Goal: Task Accomplishment & Management: Manage account settings

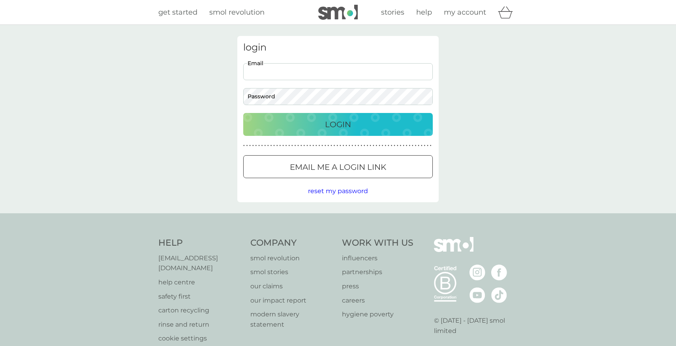
click at [294, 70] on input "Email" at bounding box center [338, 71] width 190 height 17
type input "[EMAIL_ADDRESS][DOMAIN_NAME]"
click at [334, 128] on p "Login" at bounding box center [338, 124] width 26 height 13
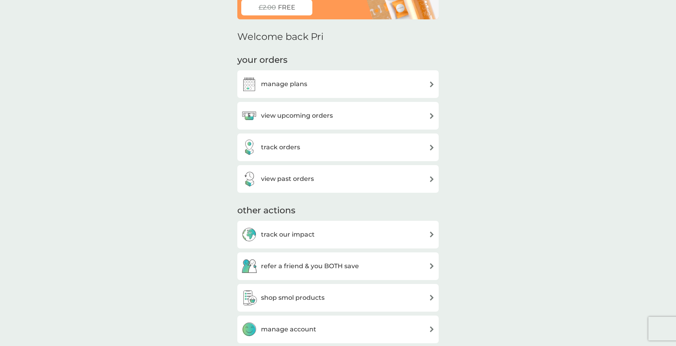
scroll to position [70, 0]
click at [377, 115] on div "view upcoming orders" at bounding box center [338, 115] width 194 height 16
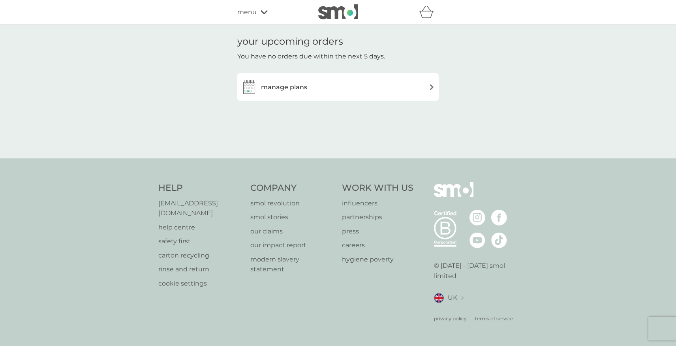
click at [422, 87] on div "manage plans" at bounding box center [338, 87] width 194 height 16
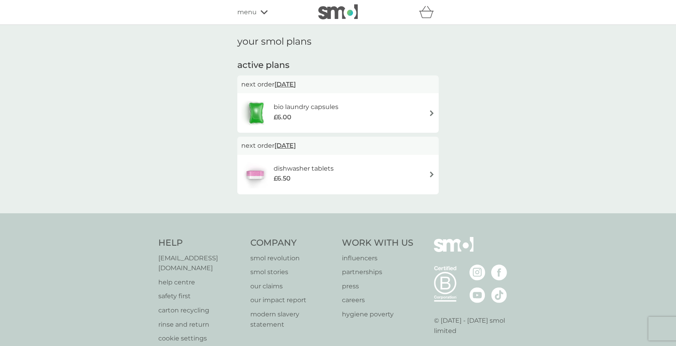
click at [428, 116] on div "bio laundry capsules £6.00" at bounding box center [338, 113] width 194 height 28
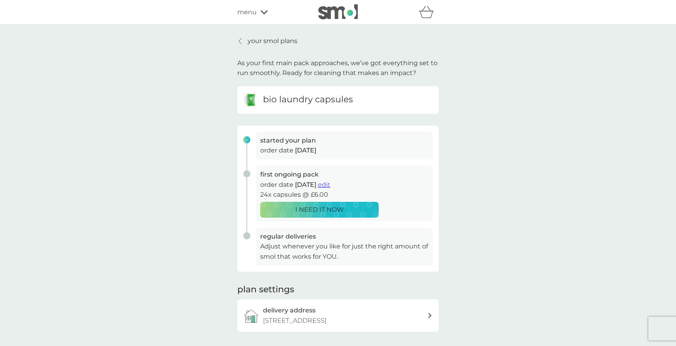
click at [256, 37] on p "your smol plans" at bounding box center [273, 41] width 50 height 10
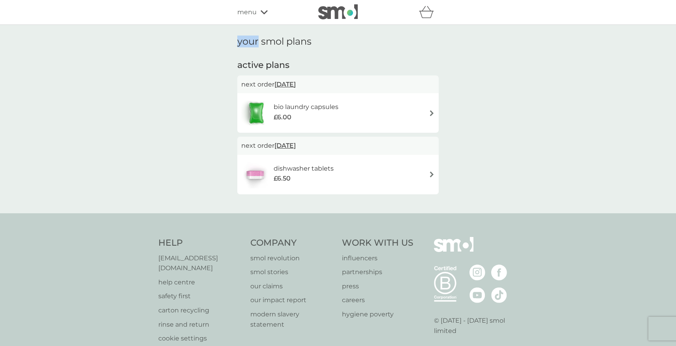
click at [256, 37] on h1 "your smol plans" at bounding box center [337, 41] width 201 height 11
click at [303, 173] on h6 "dishwasher tablets" at bounding box center [304, 169] width 60 height 10
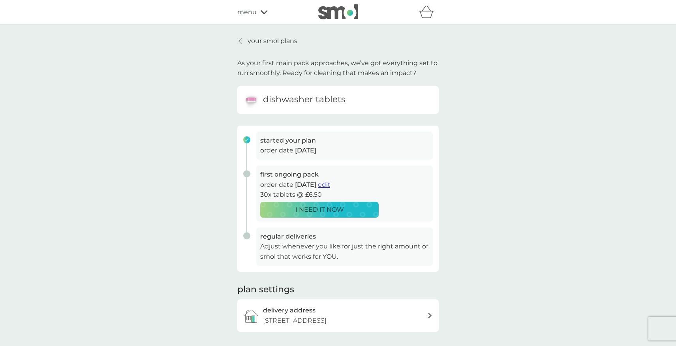
click at [239, 42] on icon at bounding box center [240, 41] width 3 height 6
